Goal: Task Accomplishment & Management: Use online tool/utility

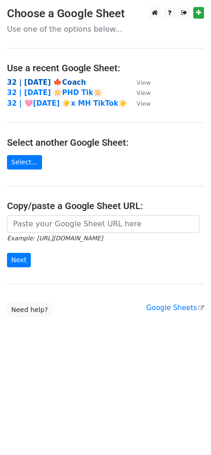
click at [72, 80] on strong "32 | SEP 15 '25 🍁Coach" at bounding box center [46, 82] width 79 height 8
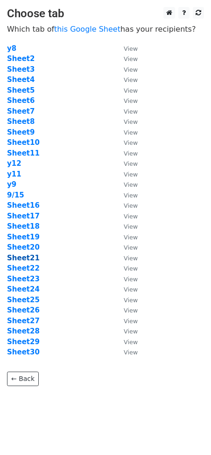
click at [28, 259] on strong "Sheet21" at bounding box center [23, 258] width 33 height 8
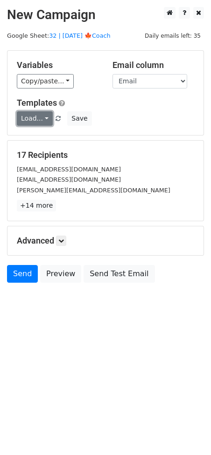
click at [34, 118] on link "Load..." at bounding box center [35, 118] width 36 height 14
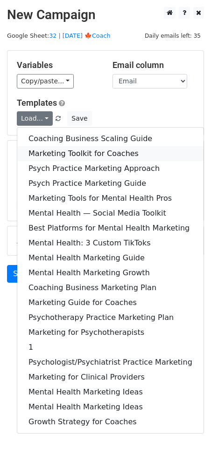
click at [69, 147] on link "Marketing Toolkit for Coaches" at bounding box center [110, 153] width 186 height 15
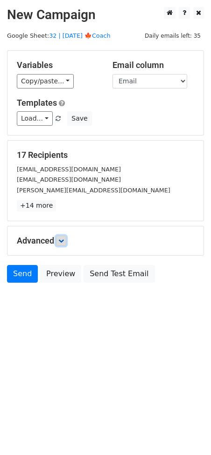
click at [65, 243] on link at bounding box center [61, 241] width 10 height 10
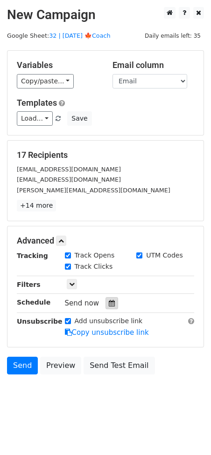
click at [109, 304] on icon at bounding box center [112, 303] width 6 height 7
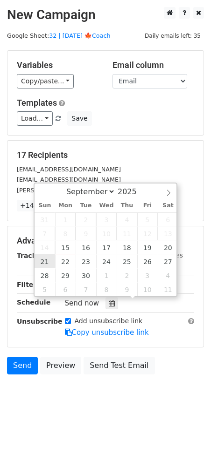
type input "2025-09-21 12:00"
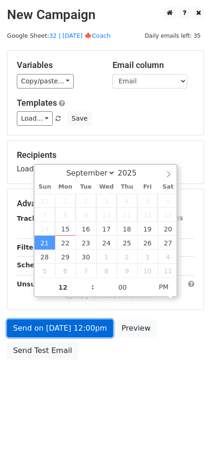
click at [58, 330] on link "Send on Sep 21 at 12:00pm" at bounding box center [60, 329] width 106 height 18
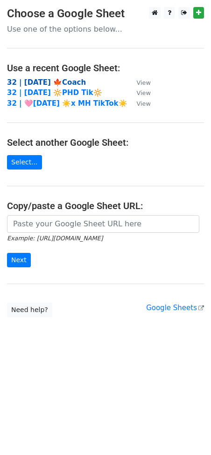
click at [76, 83] on strong "32 | [DATE] 🍁Coach" at bounding box center [46, 82] width 79 height 8
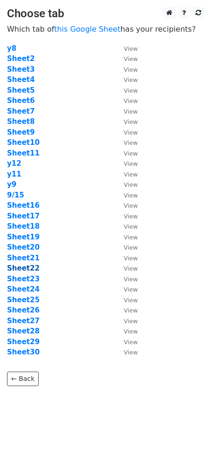
click at [29, 270] on strong "Sheet22" at bounding box center [23, 268] width 33 height 8
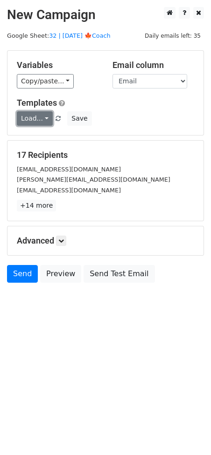
click at [37, 124] on link "Load..." at bounding box center [35, 118] width 36 height 14
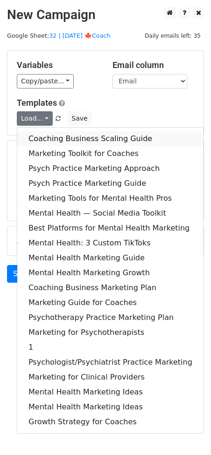
click at [41, 137] on link "Coaching Business Scaling Guide" at bounding box center [110, 138] width 186 height 15
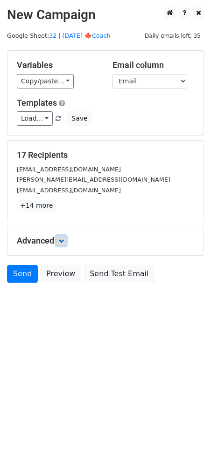
click at [63, 240] on icon at bounding box center [61, 241] width 6 height 6
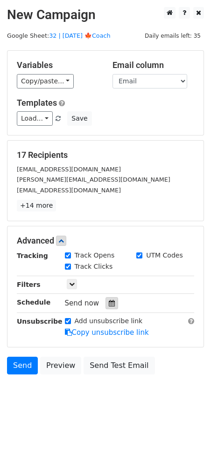
click at [109, 304] on icon at bounding box center [112, 303] width 6 height 7
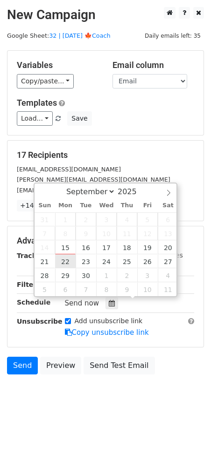
type input "[DATE] 12:00"
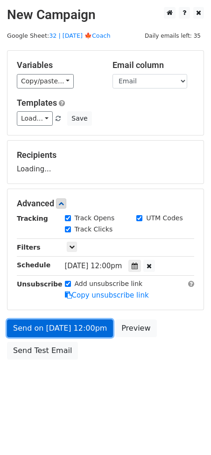
click at [68, 322] on link "Send on [DATE] 12:00pm" at bounding box center [60, 329] width 106 height 18
